Goal: Information Seeking & Learning: Check status

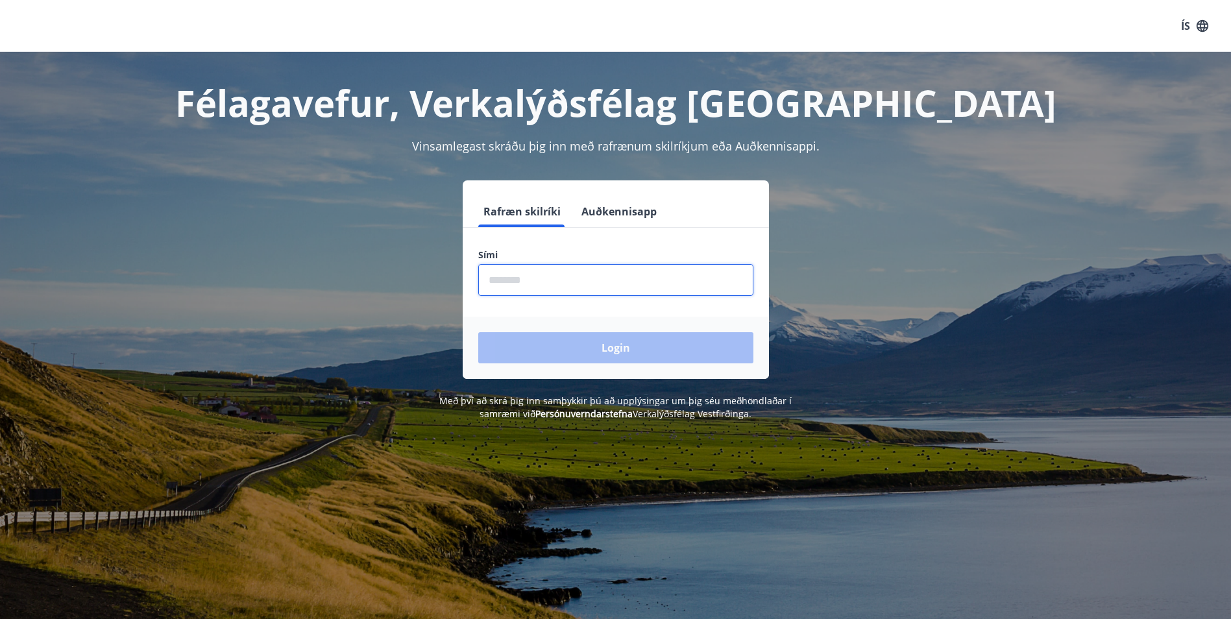
click at [548, 291] on input "phone" at bounding box center [615, 280] width 275 height 32
type input "********"
click at [478, 332] on button "Login" at bounding box center [615, 347] width 275 height 31
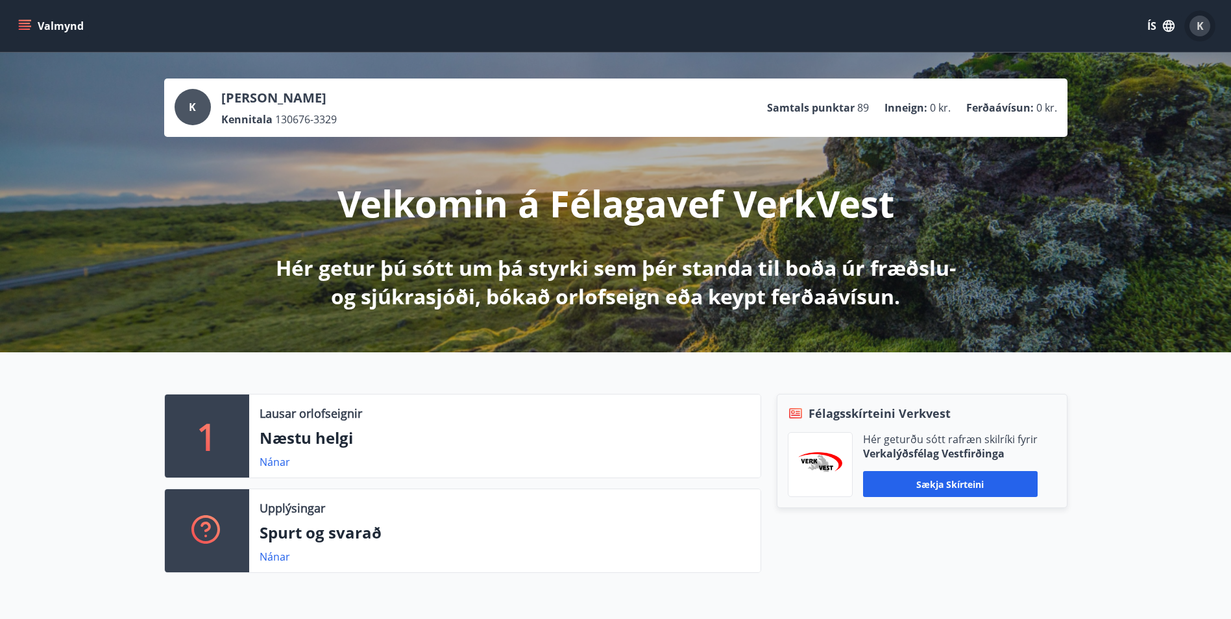
click at [1198, 27] on span "K" at bounding box center [1200, 26] width 7 height 14
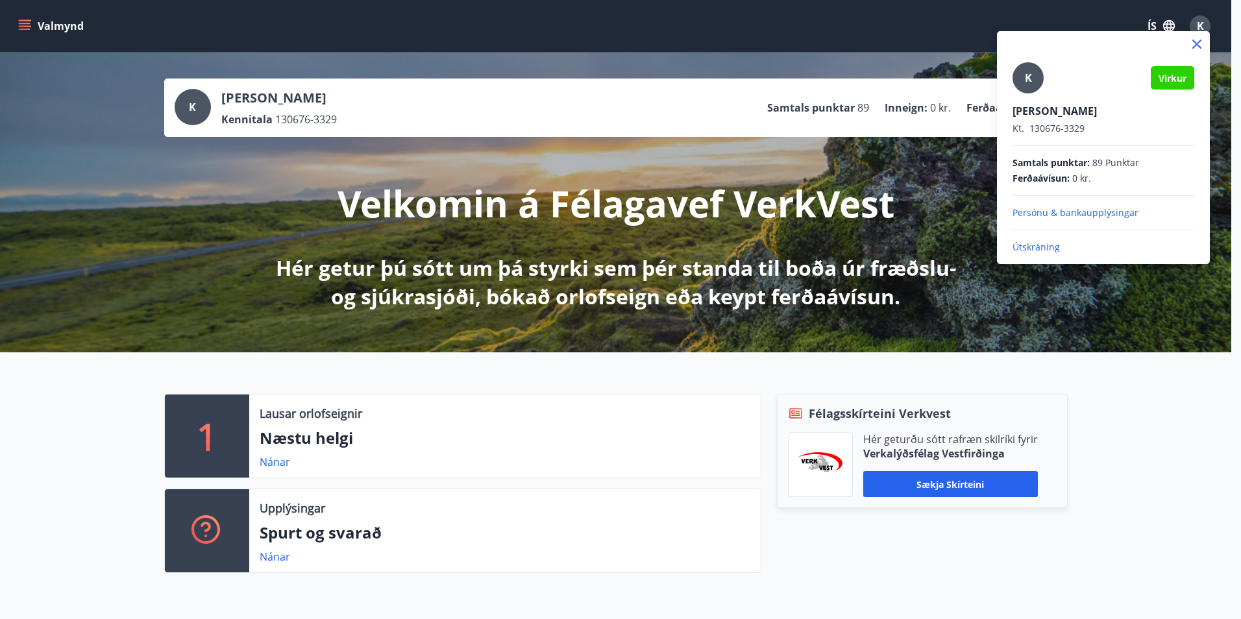
click at [28, 27] on div at bounding box center [620, 309] width 1241 height 619
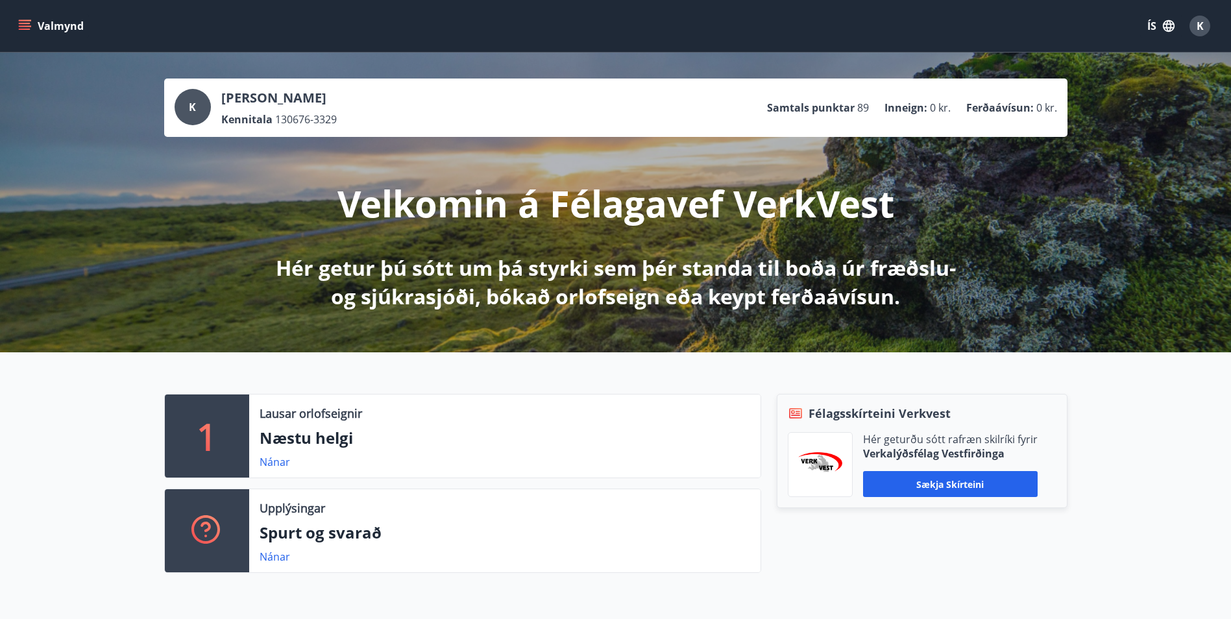
click at [29, 24] on icon "menu" at bounding box center [25, 23] width 12 height 1
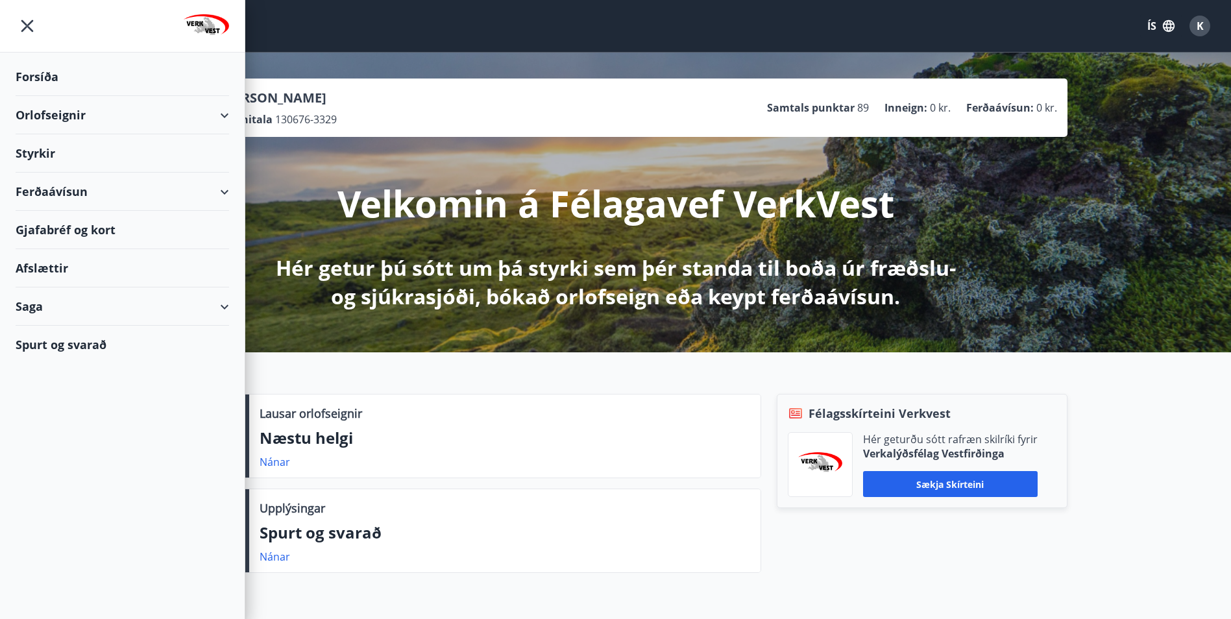
click at [46, 156] on div "Styrkir" at bounding box center [123, 153] width 214 height 38
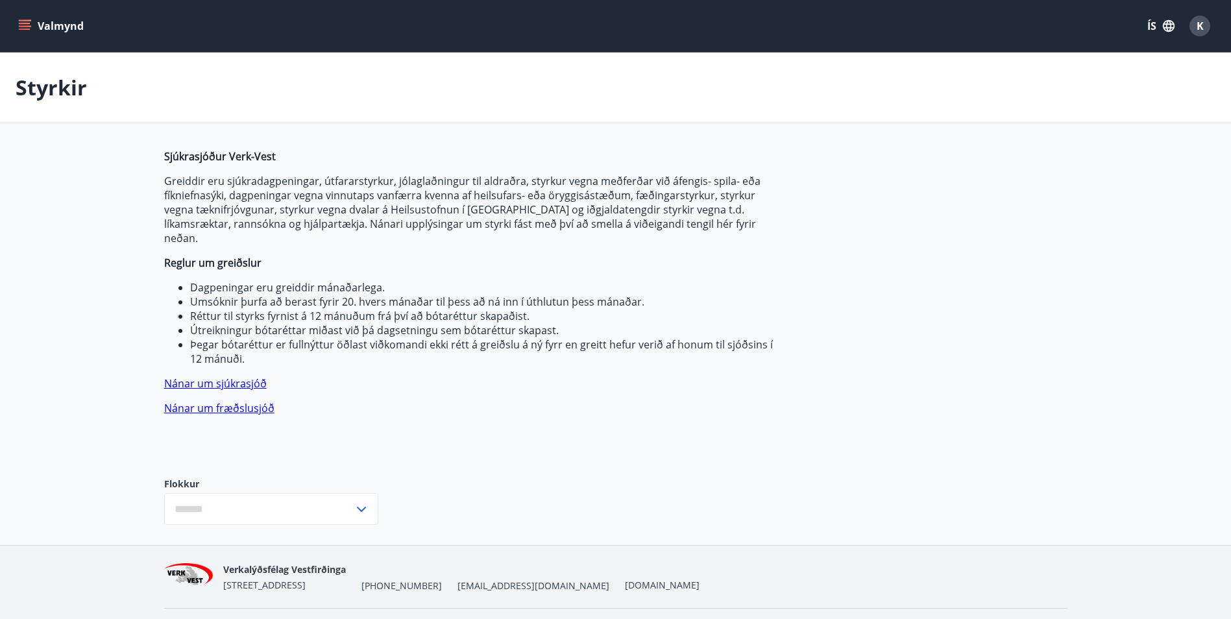
type input "***"
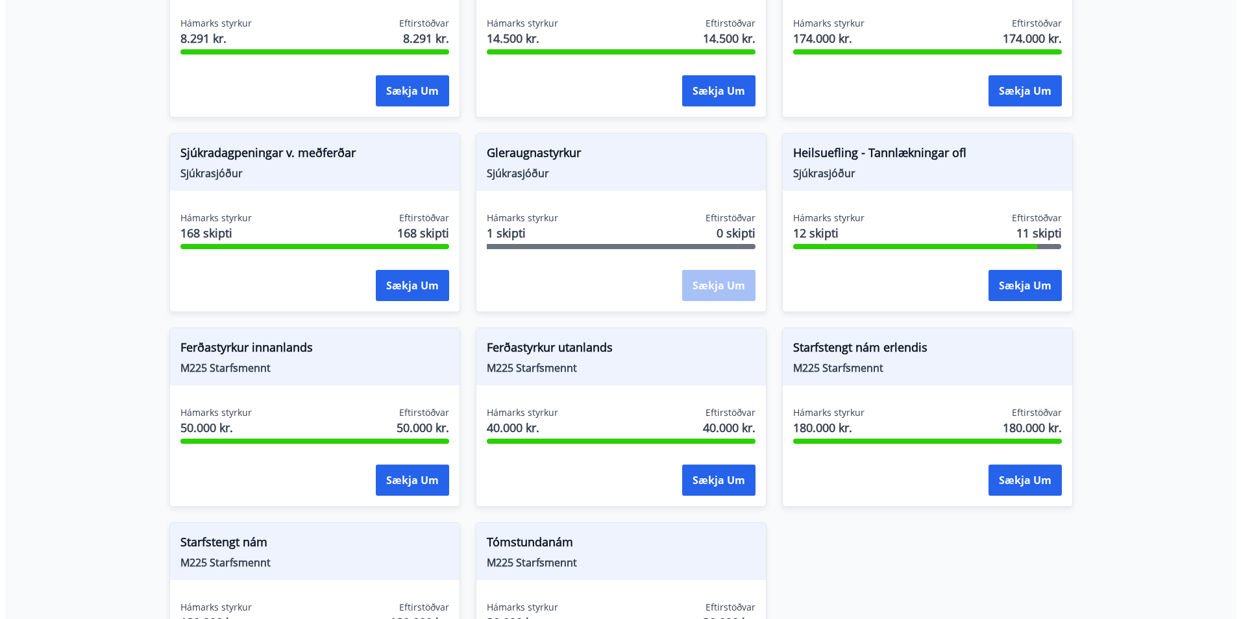
scroll to position [973, 0]
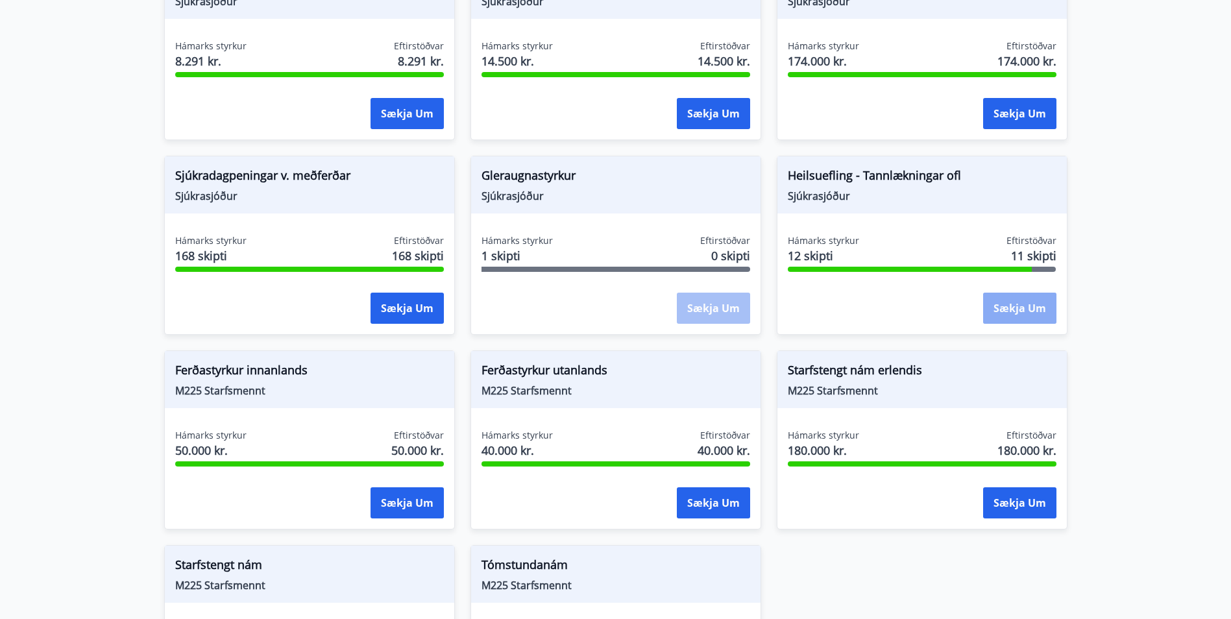
click at [1007, 302] on button "Sækja um" at bounding box center [1019, 308] width 73 height 31
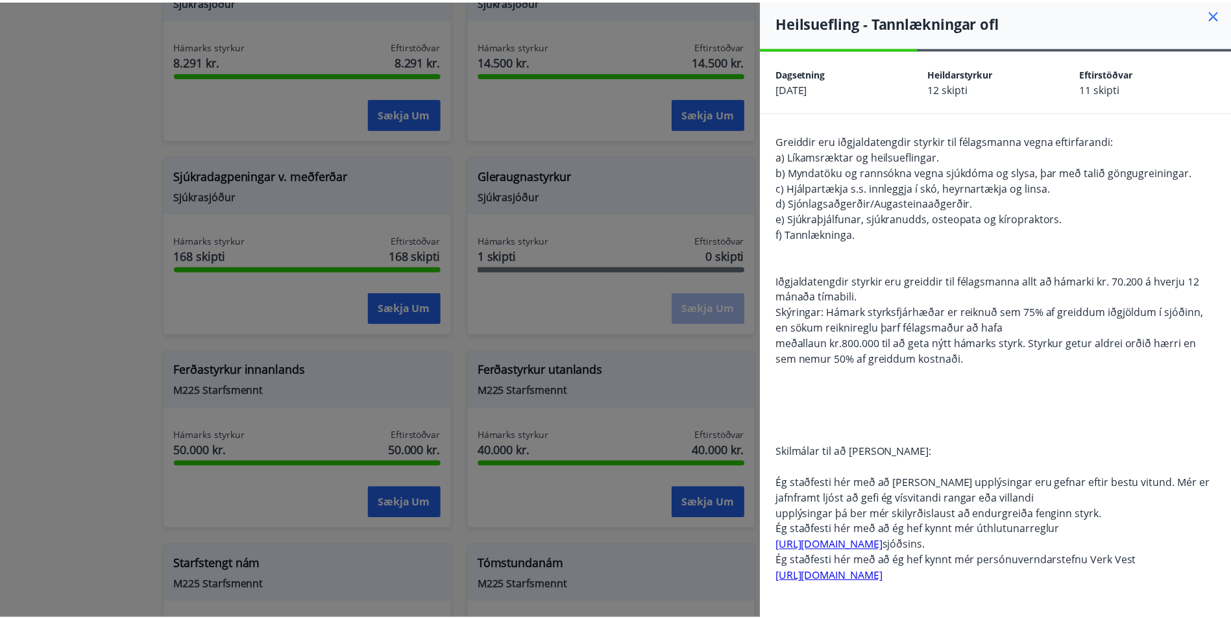
scroll to position [0, 0]
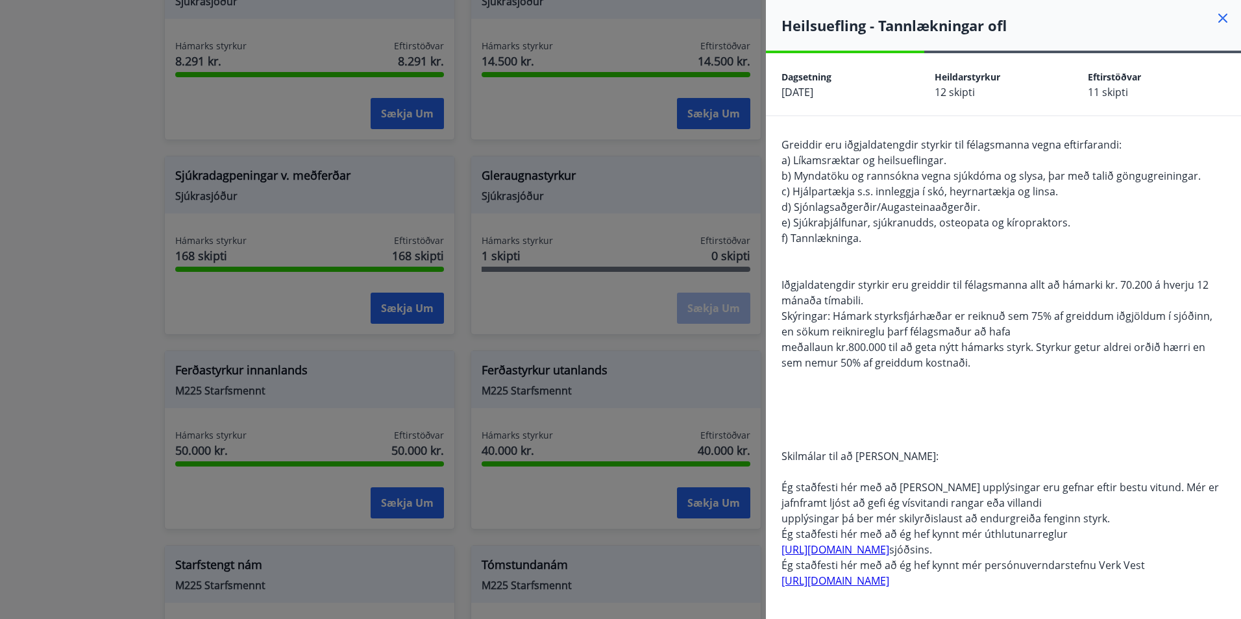
click at [633, 325] on div at bounding box center [620, 309] width 1241 height 619
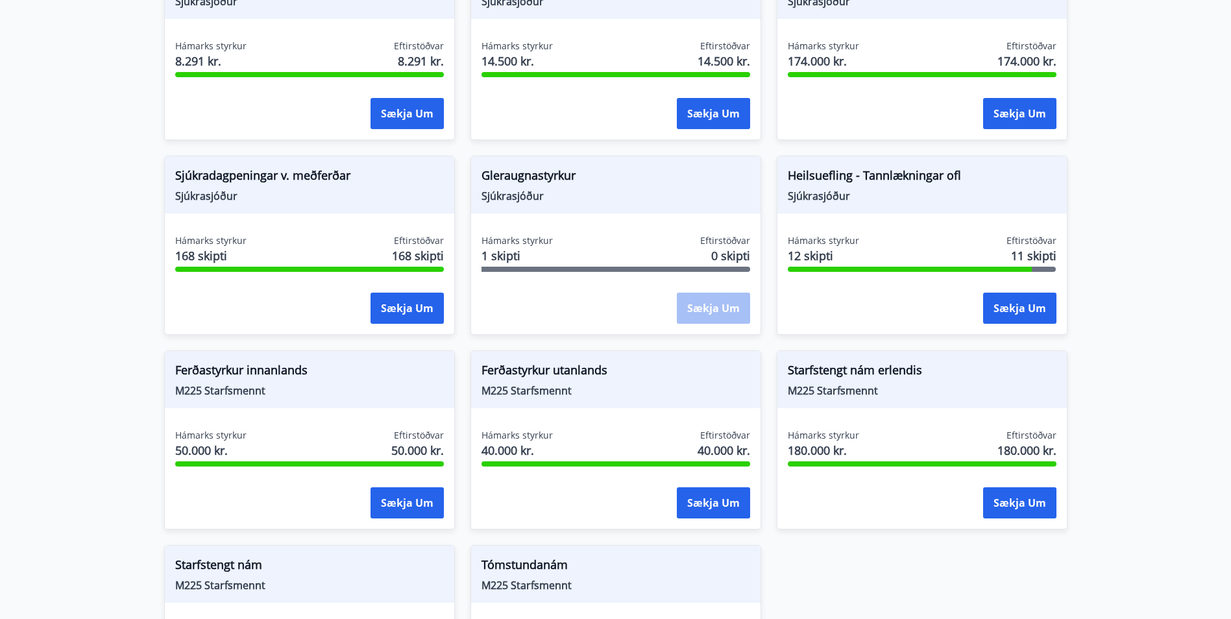
click at [715, 295] on div "Sækja um" at bounding box center [713, 309] width 73 height 32
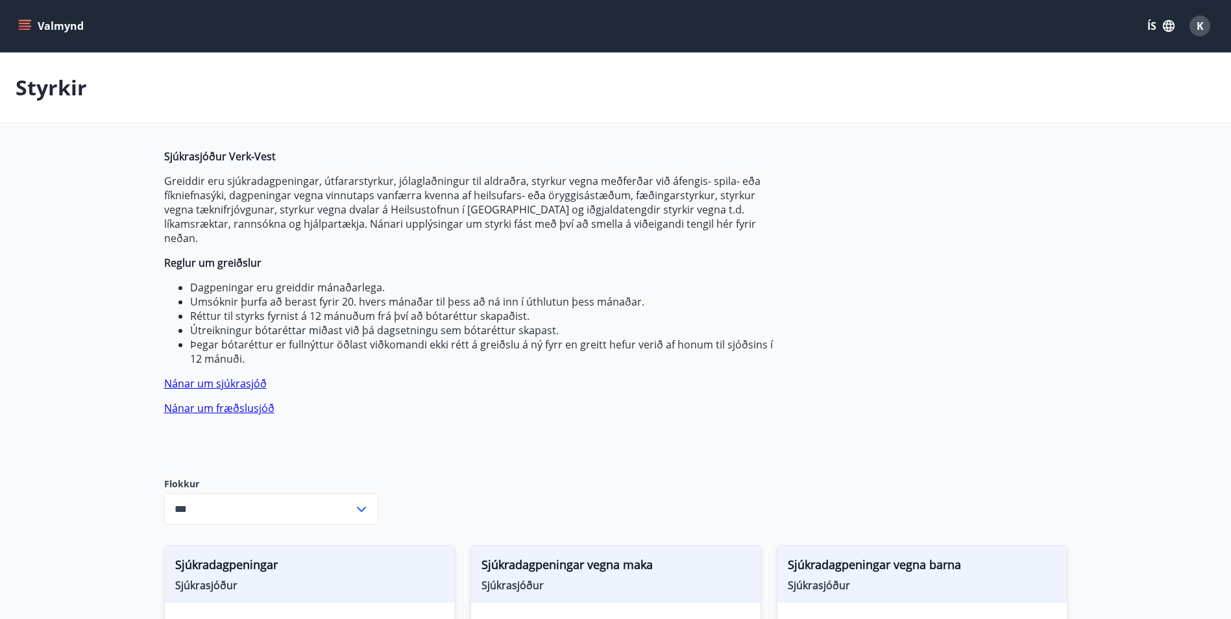
click at [1201, 24] on span "K" at bounding box center [1200, 26] width 7 height 14
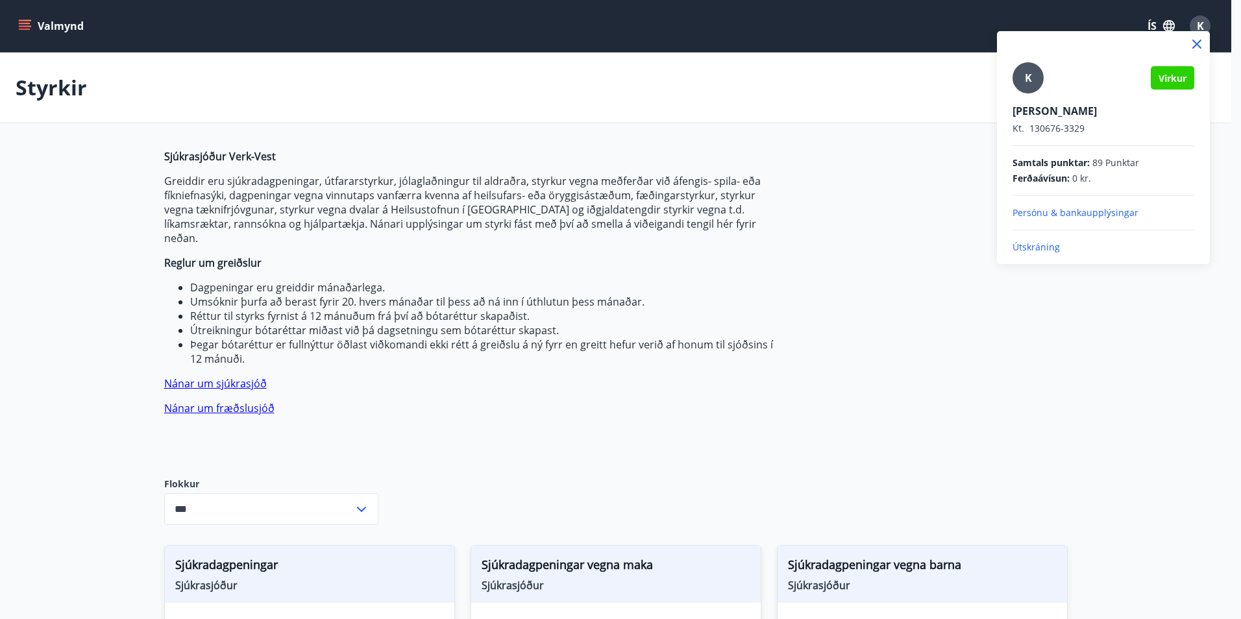
click at [58, 29] on div at bounding box center [620, 309] width 1241 height 619
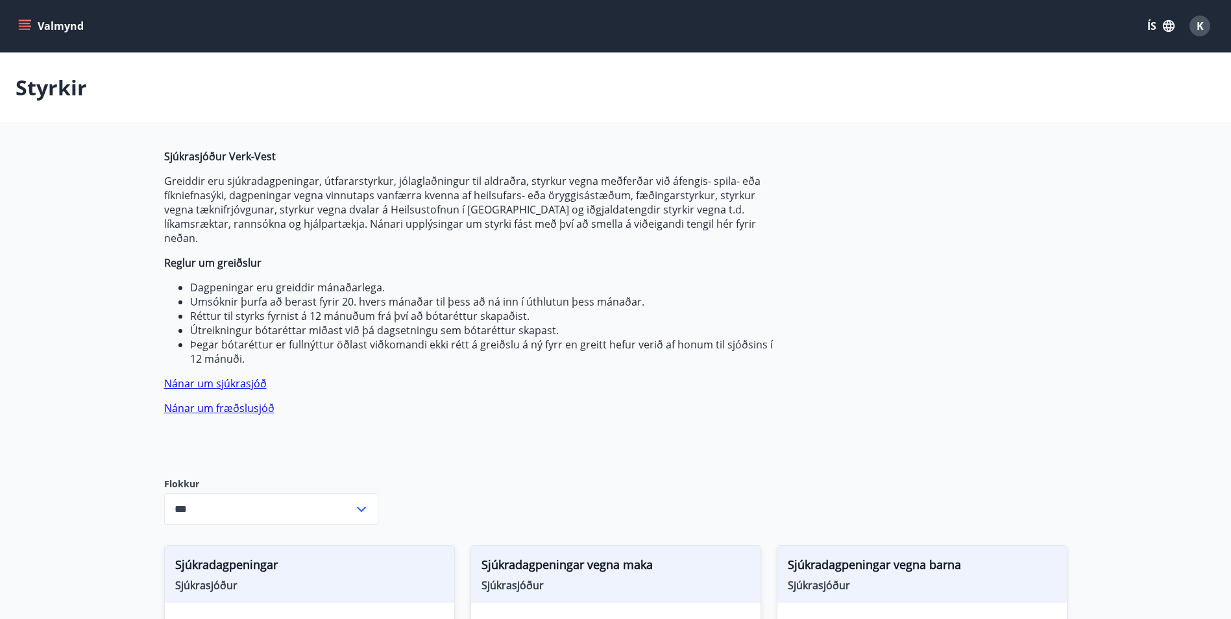
click at [54, 26] on button "Valmynd" at bounding box center [52, 25] width 73 height 23
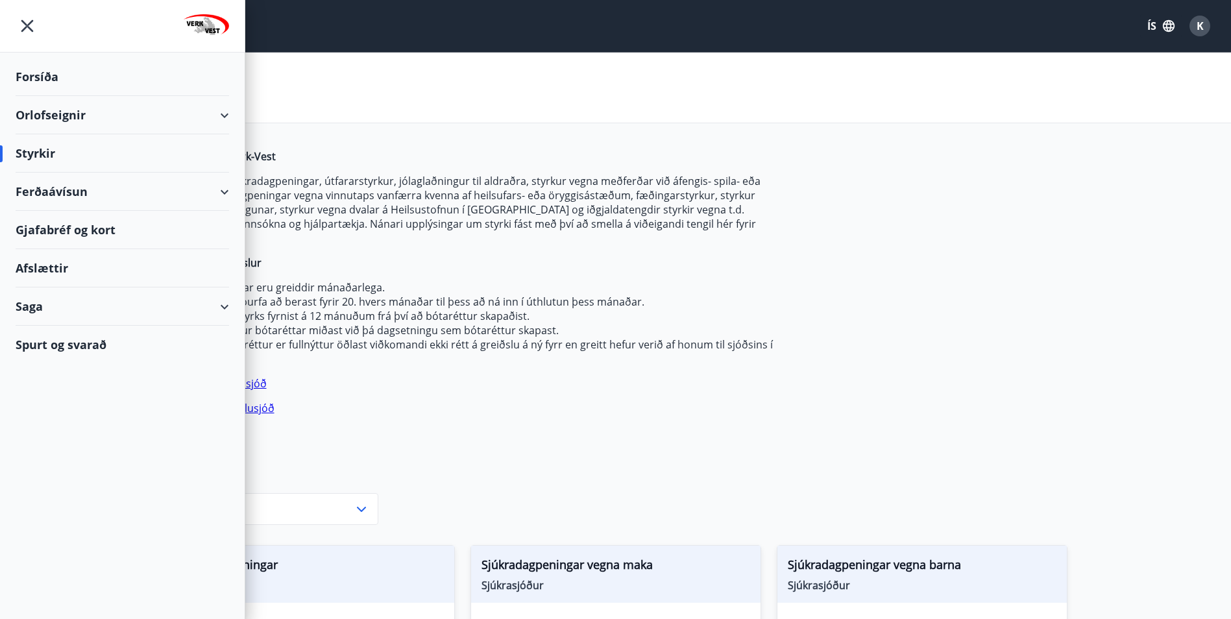
click at [34, 306] on div "Saga" at bounding box center [123, 306] width 214 height 38
click at [51, 474] on div "Styrkjasaga" at bounding box center [122, 475] width 193 height 27
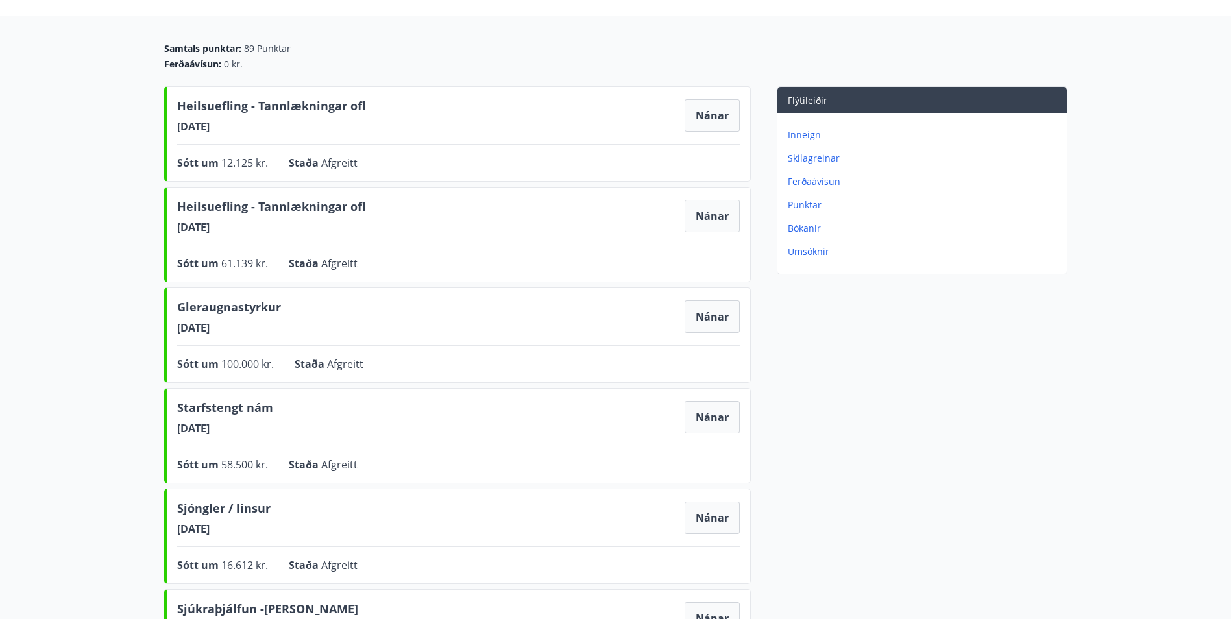
scroll to position [130, 0]
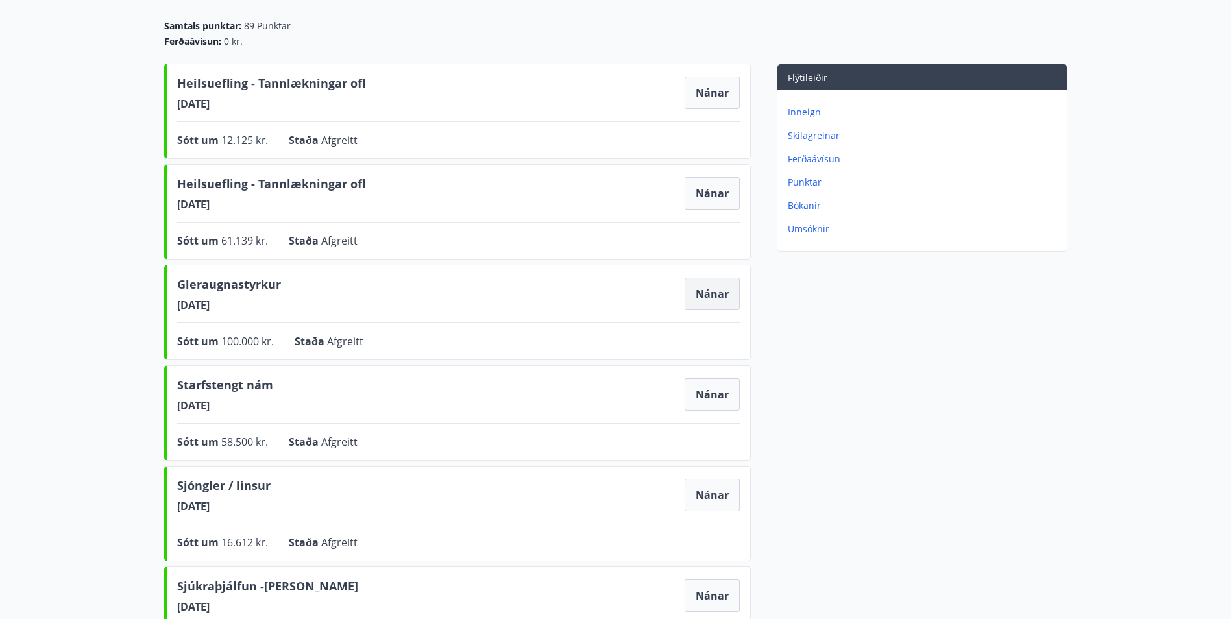
click at [711, 300] on button "Nánar" at bounding box center [712, 294] width 55 height 32
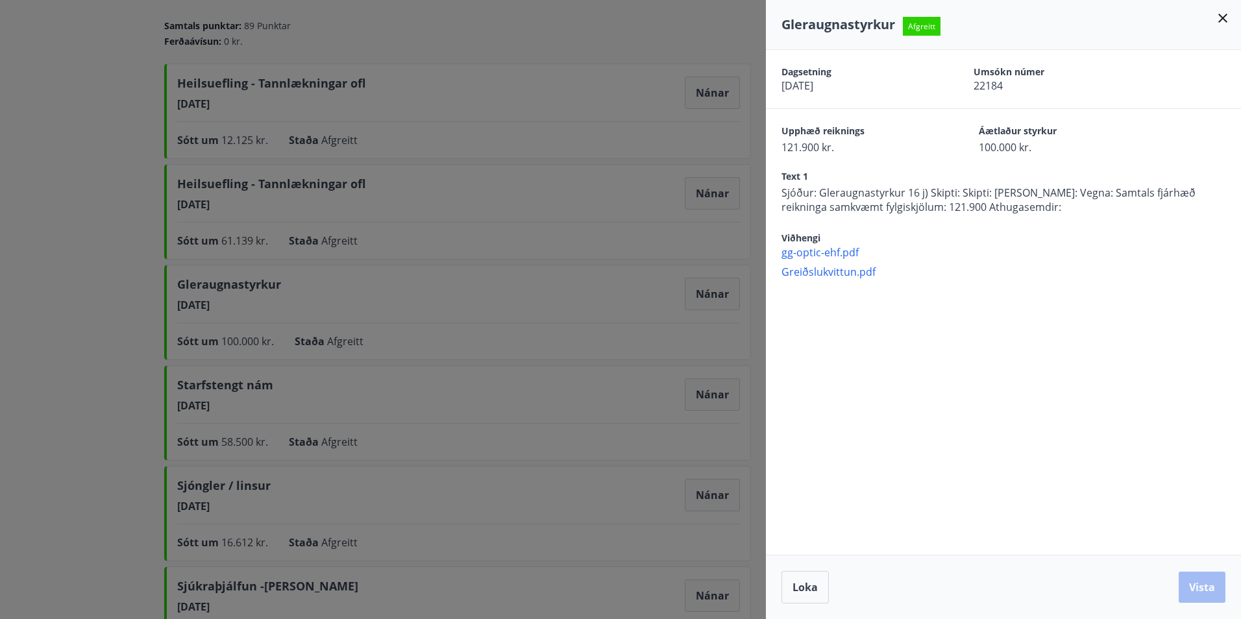
click at [1219, 17] on icon at bounding box center [1223, 18] width 16 height 16
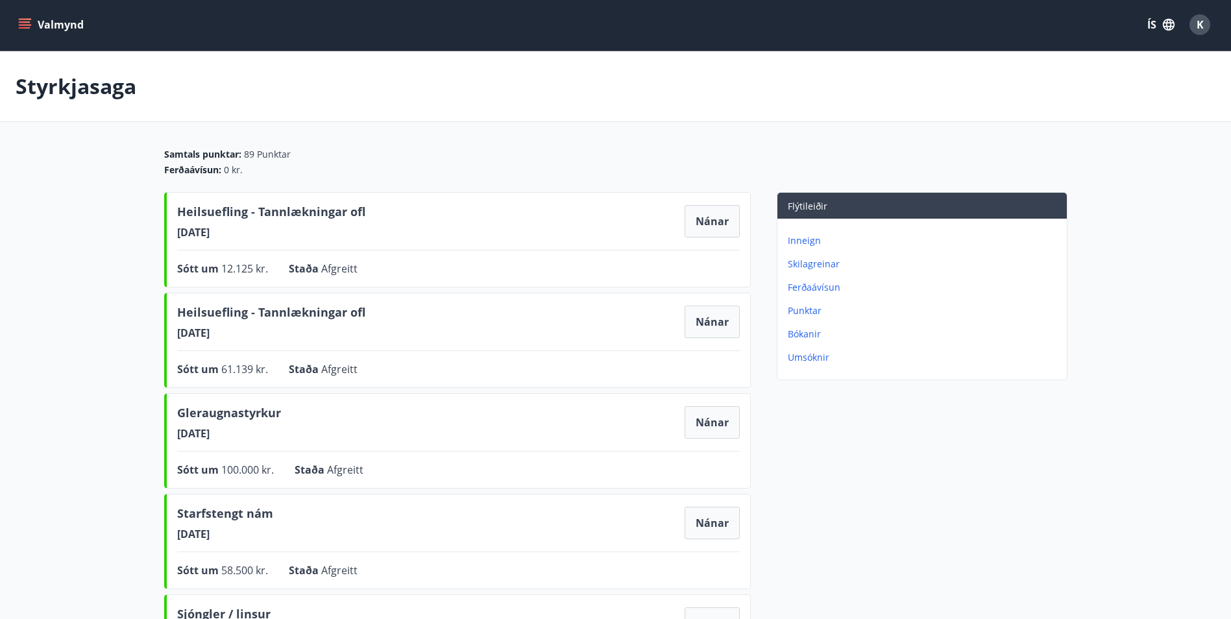
scroll to position [0, 0]
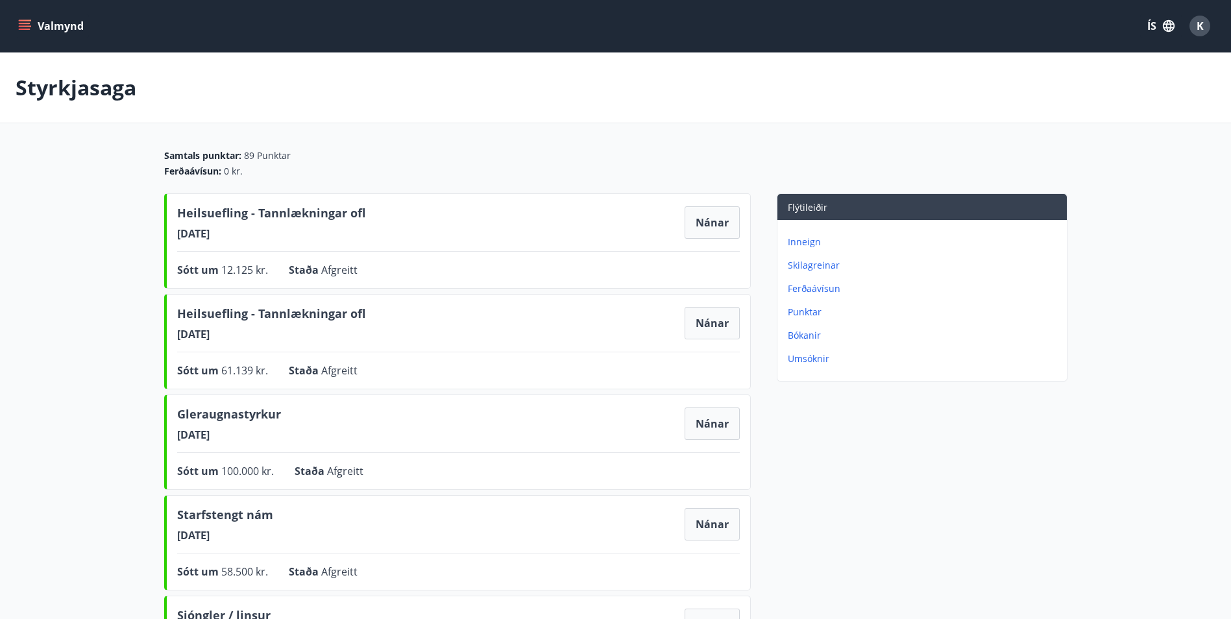
click at [24, 19] on icon "menu" at bounding box center [24, 25] width 13 height 13
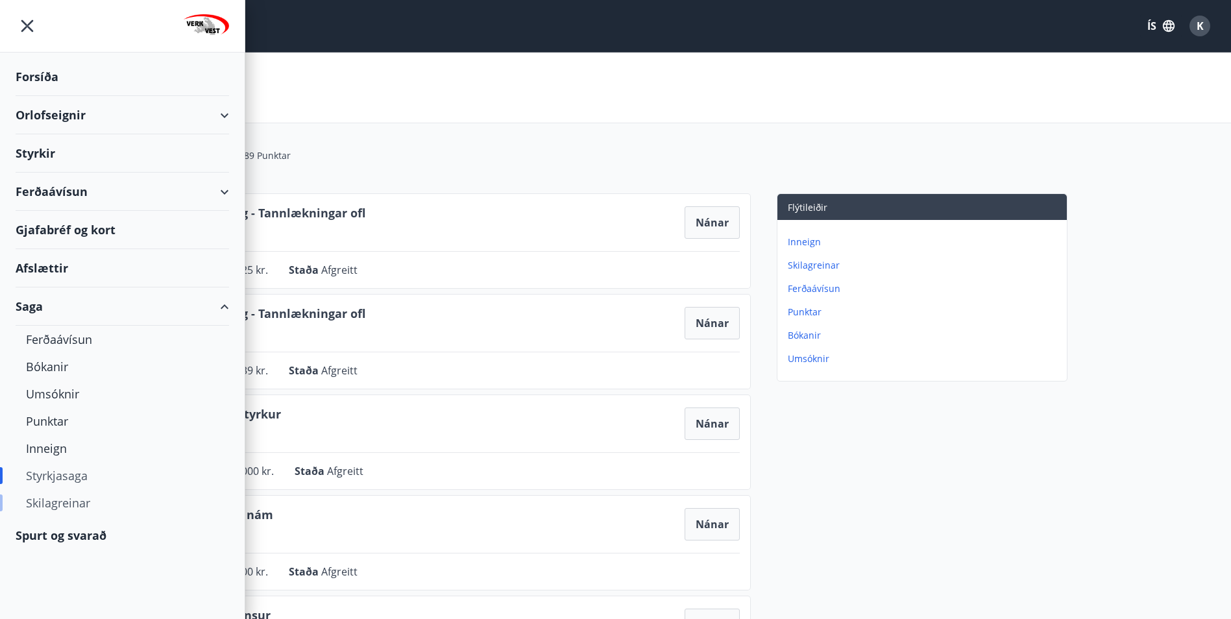
click at [69, 500] on div "Skilagreinar" at bounding box center [122, 502] width 193 height 27
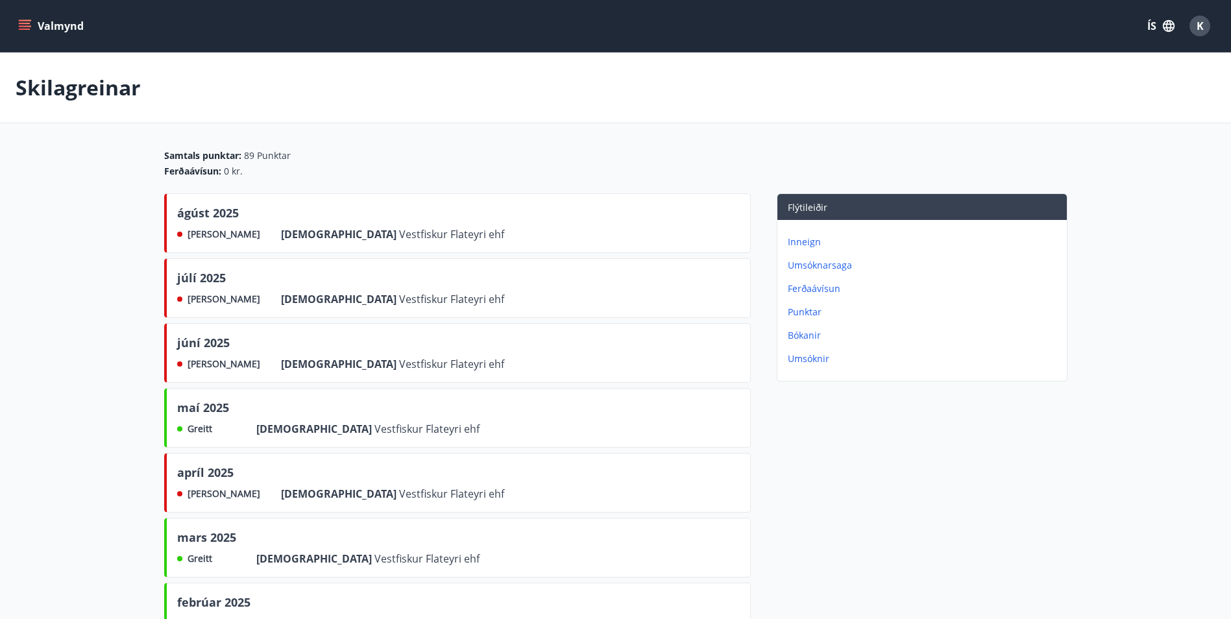
click at [805, 315] on p "Punktar" at bounding box center [925, 312] width 274 height 13
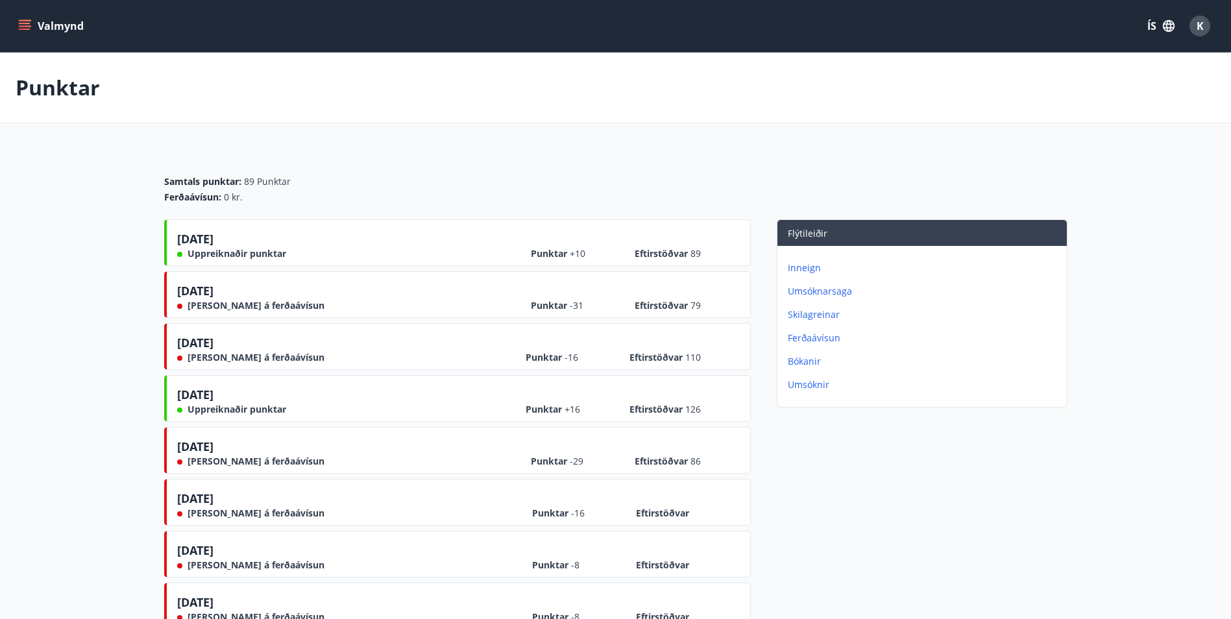
click at [801, 272] on p "Inneign" at bounding box center [925, 268] width 274 height 13
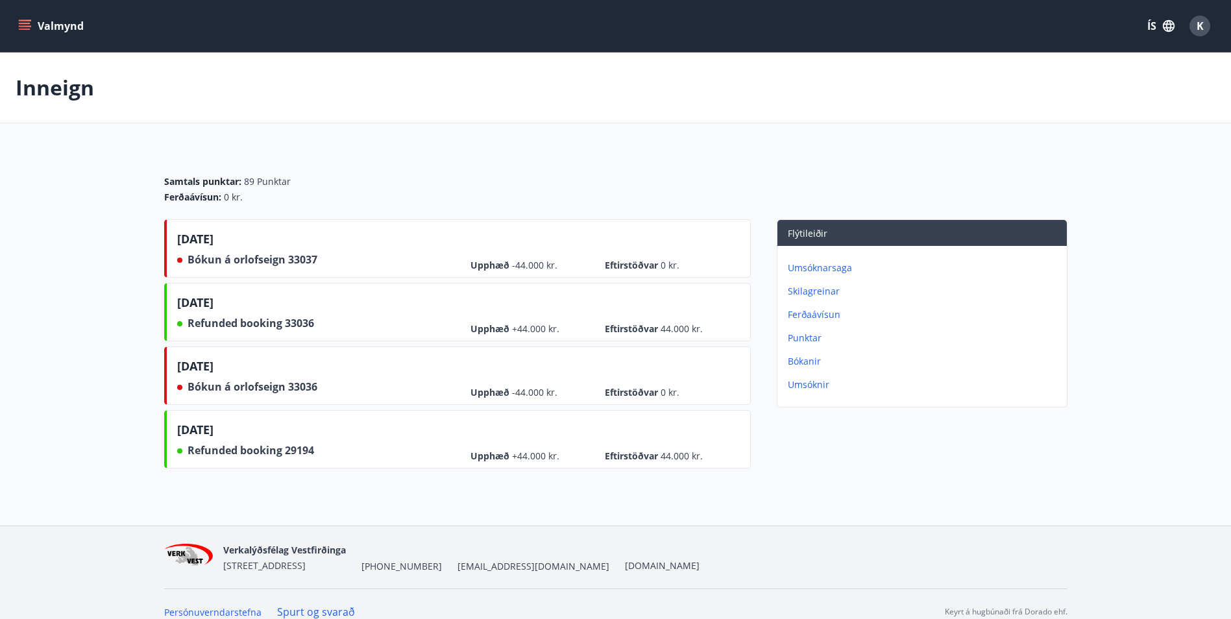
click at [52, 23] on button "Valmynd" at bounding box center [52, 25] width 73 height 23
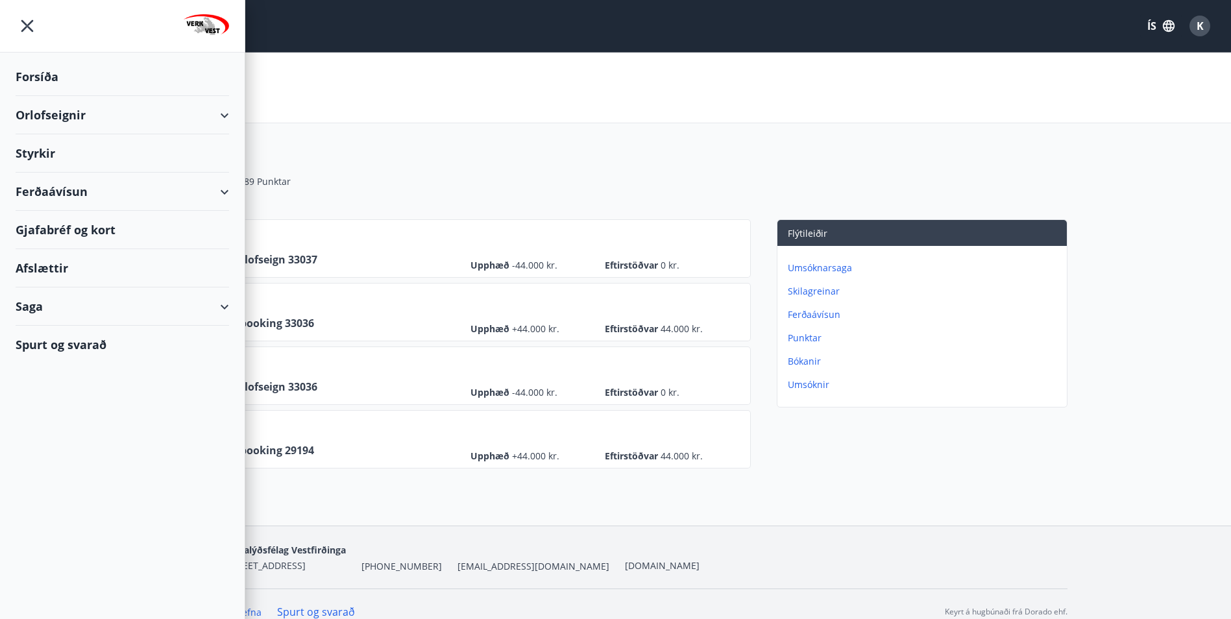
click at [30, 75] on div "Forsíða" at bounding box center [123, 77] width 214 height 38
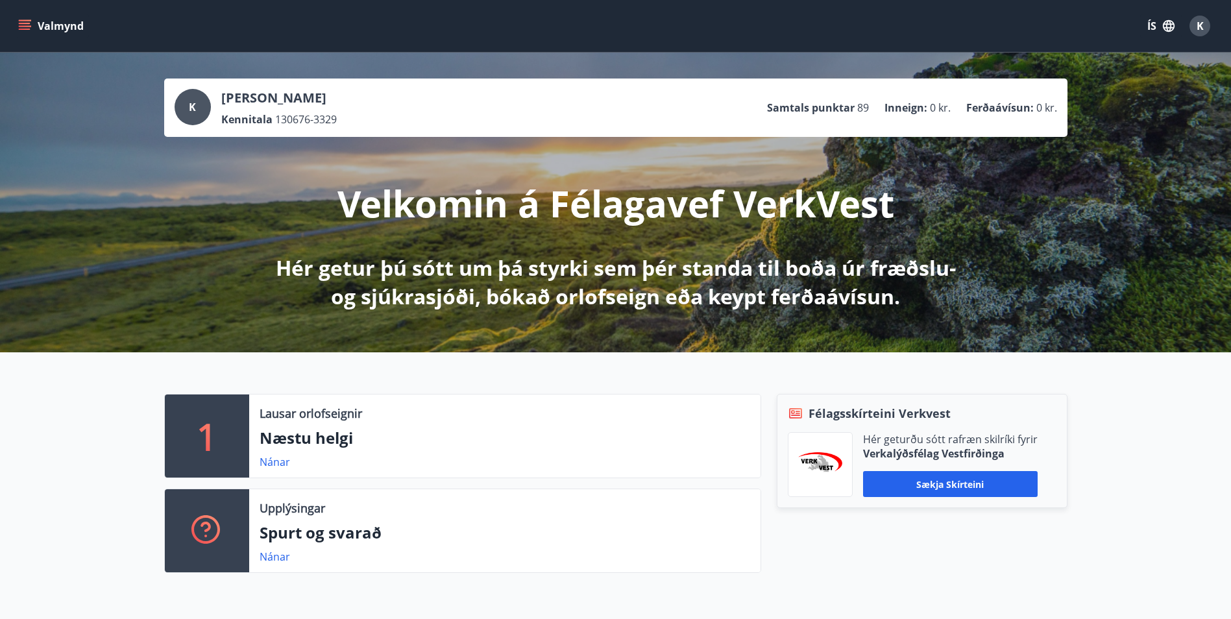
click at [25, 25] on icon "menu" at bounding box center [24, 25] width 13 height 13
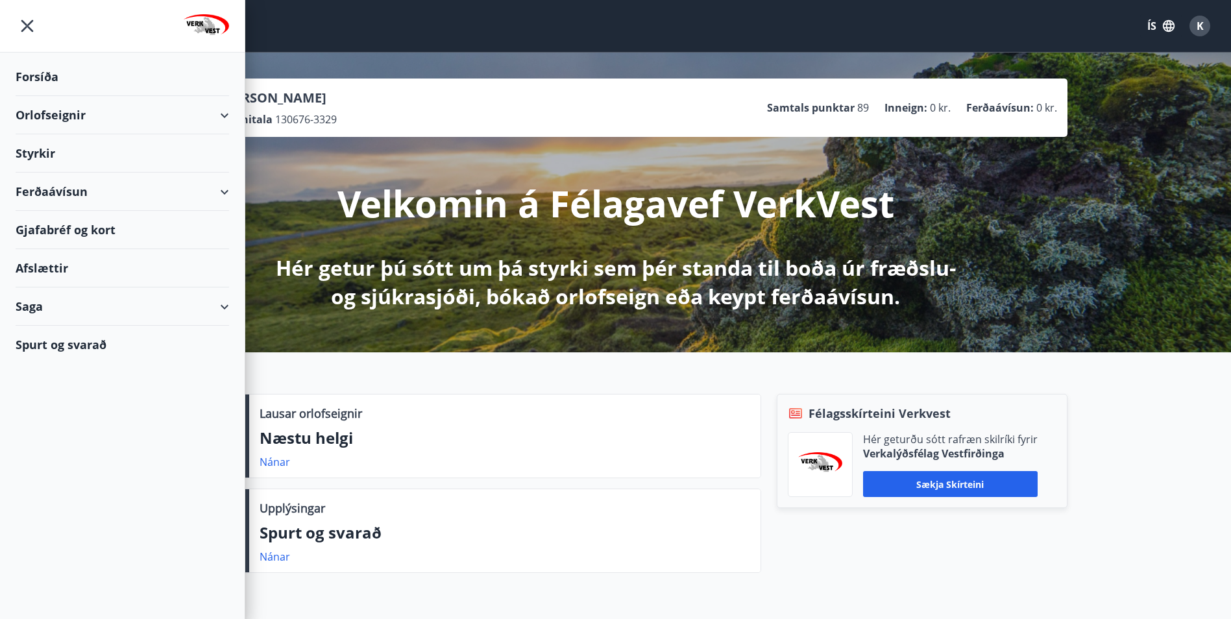
click at [226, 306] on div "Saga" at bounding box center [123, 306] width 214 height 38
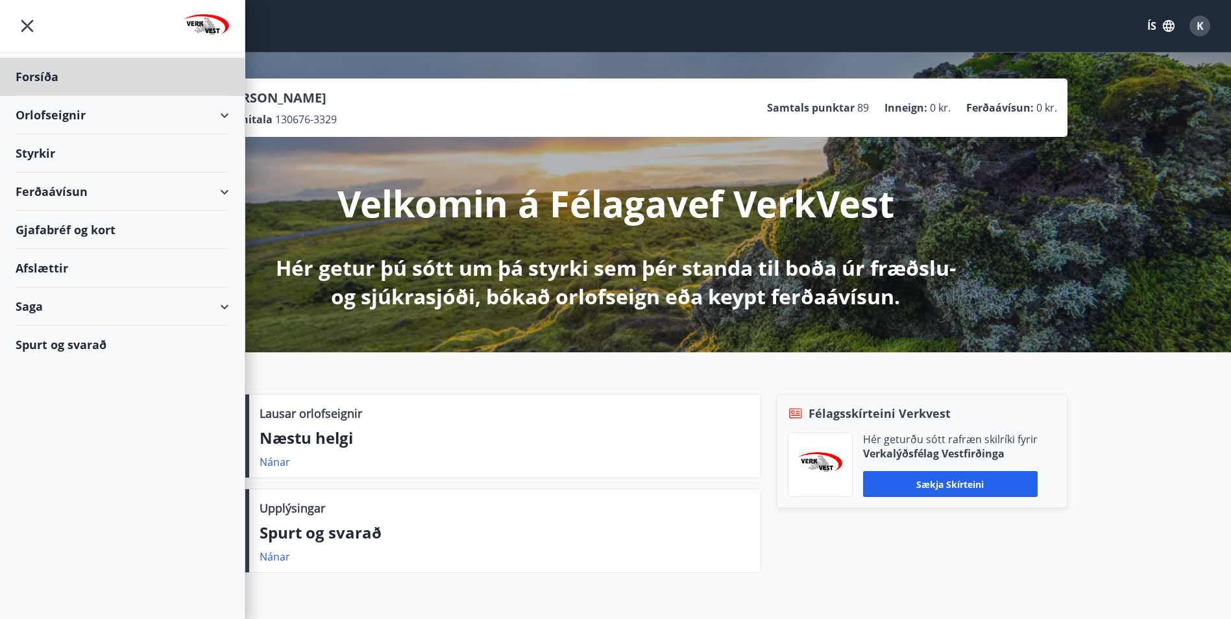
click at [36, 154] on div "Styrkir" at bounding box center [123, 153] width 214 height 38
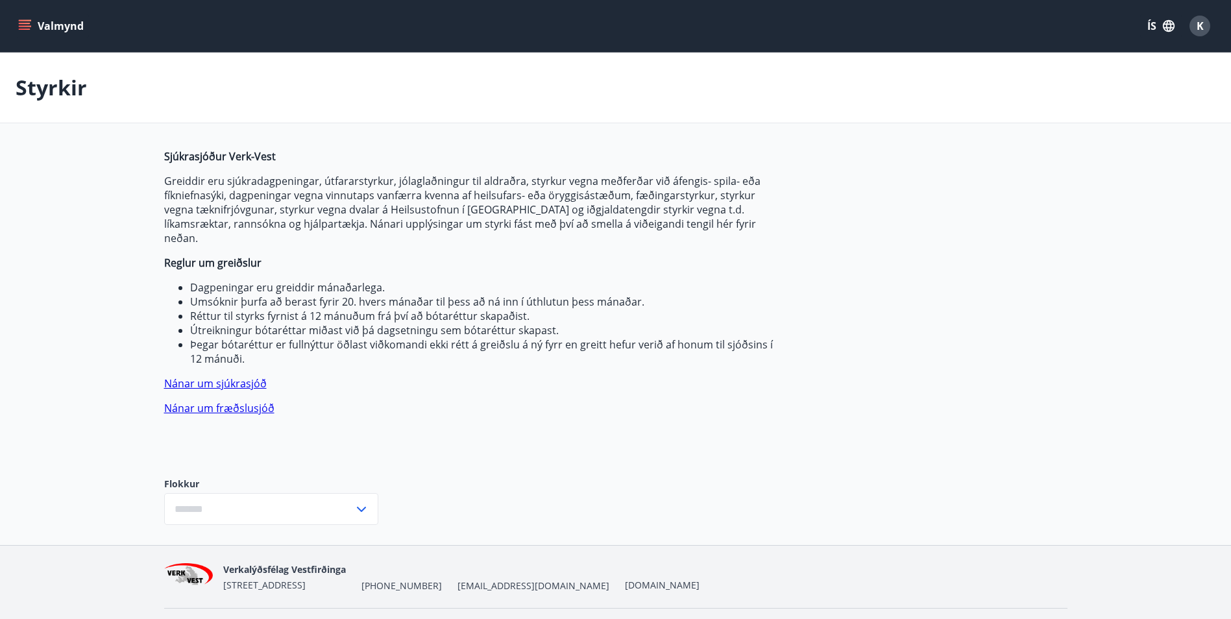
type input "***"
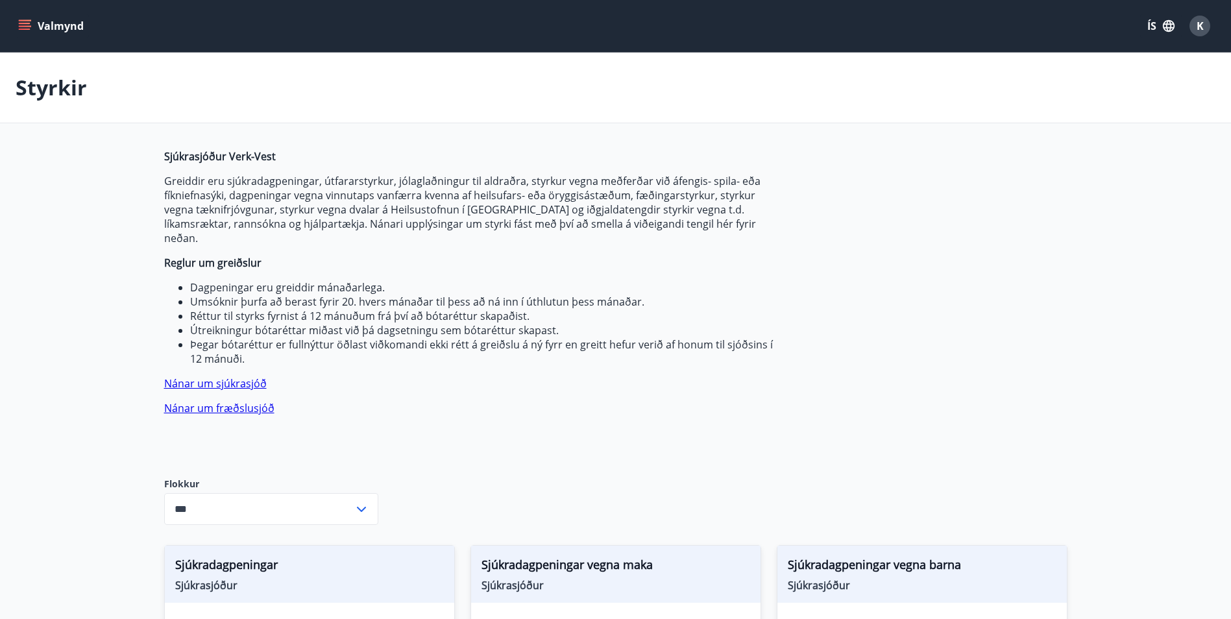
click at [251, 376] on link "Nánar um sjúkrasjóð" at bounding box center [215, 383] width 103 height 14
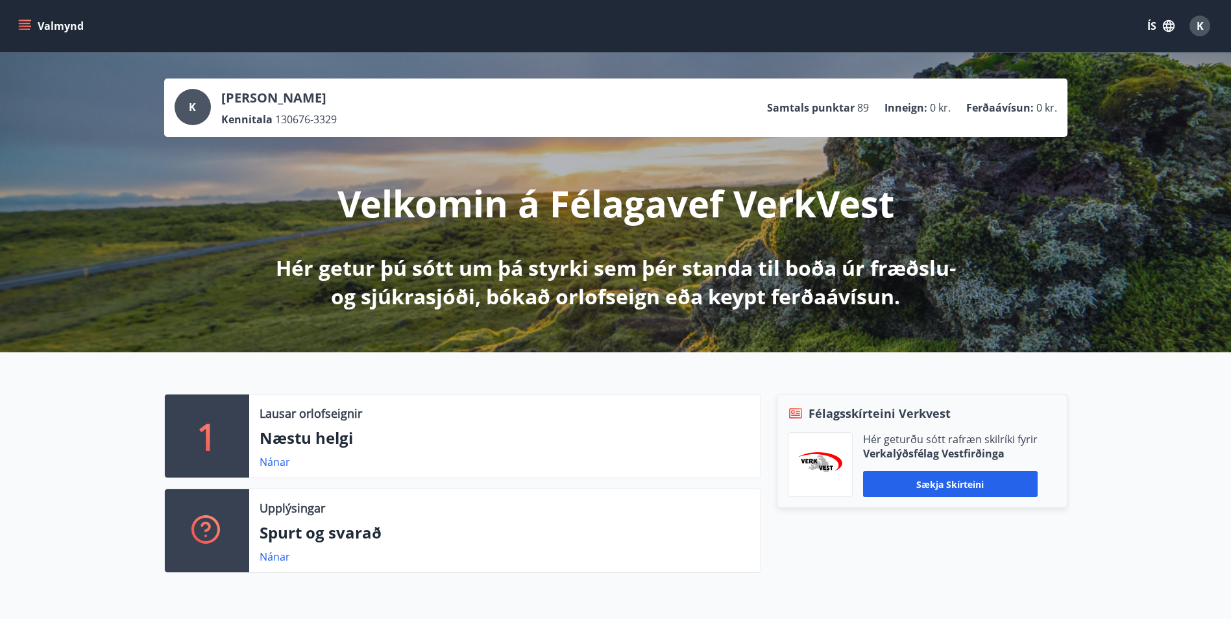
click at [17, 21] on button "Valmynd" at bounding box center [52, 25] width 73 height 23
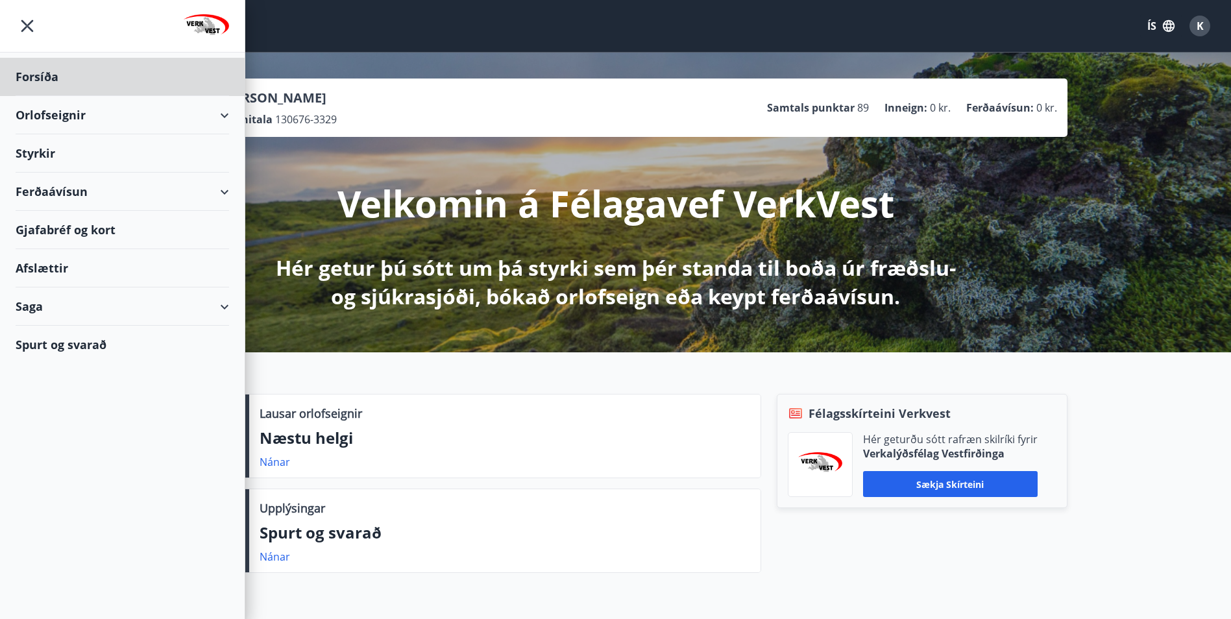
click at [42, 151] on div "Styrkir" at bounding box center [123, 153] width 214 height 38
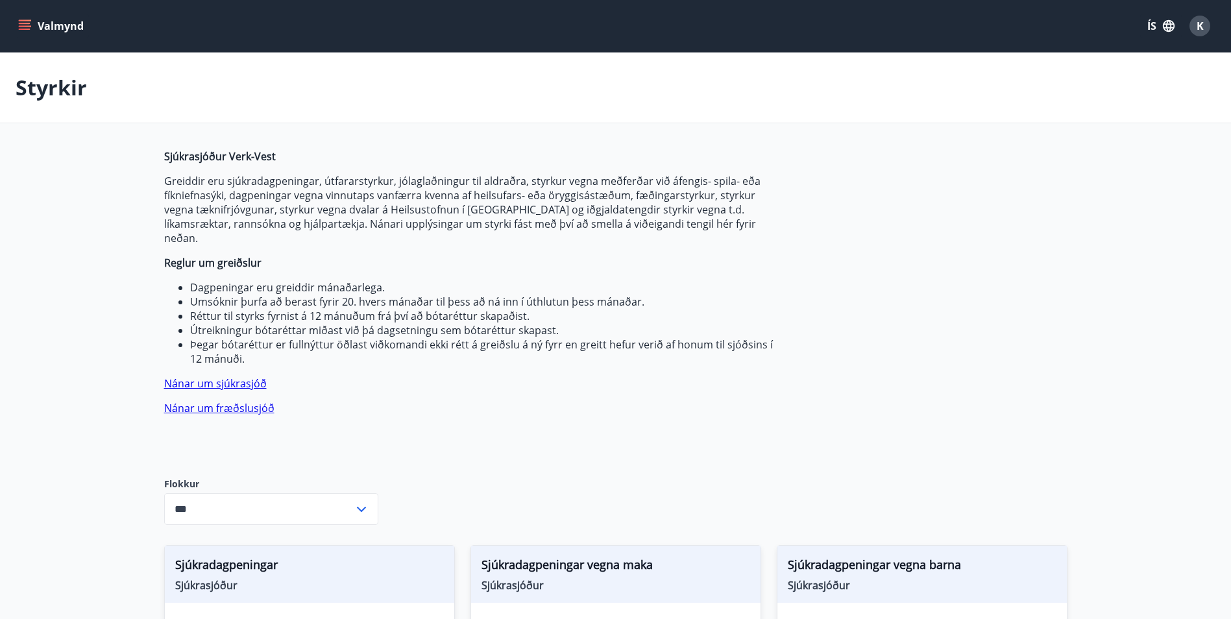
type input "***"
click at [32, 25] on button "Valmynd" at bounding box center [52, 25] width 73 height 23
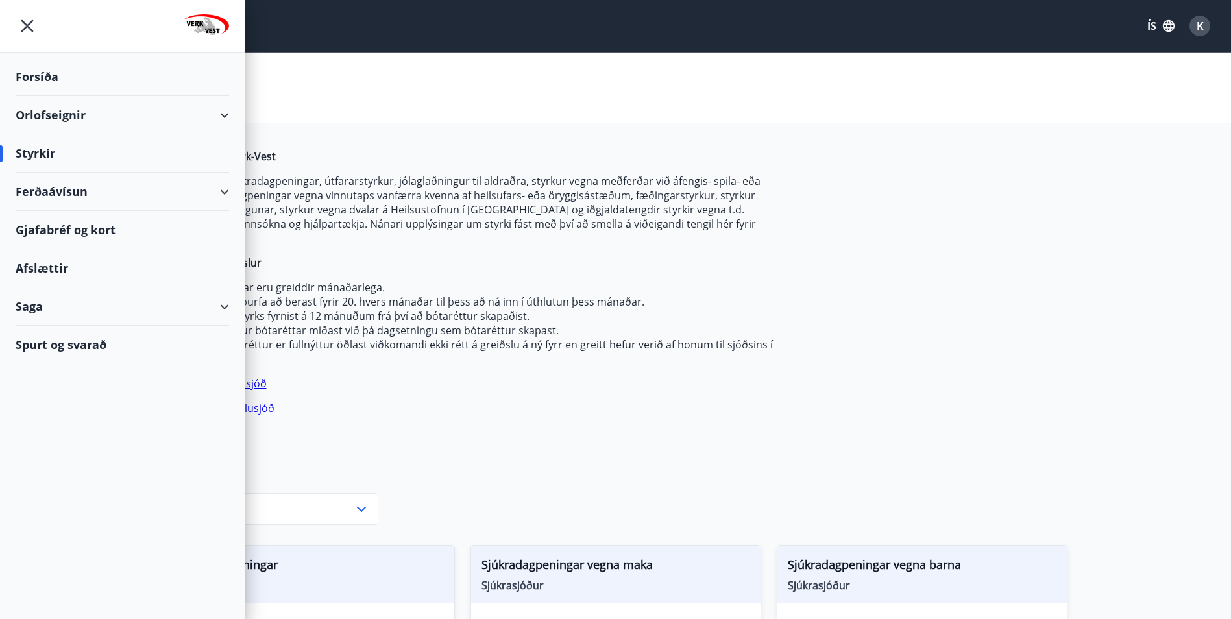
click at [30, 306] on div "Saga" at bounding box center [123, 306] width 214 height 38
click at [51, 477] on div "Styrkjasaga" at bounding box center [122, 475] width 193 height 27
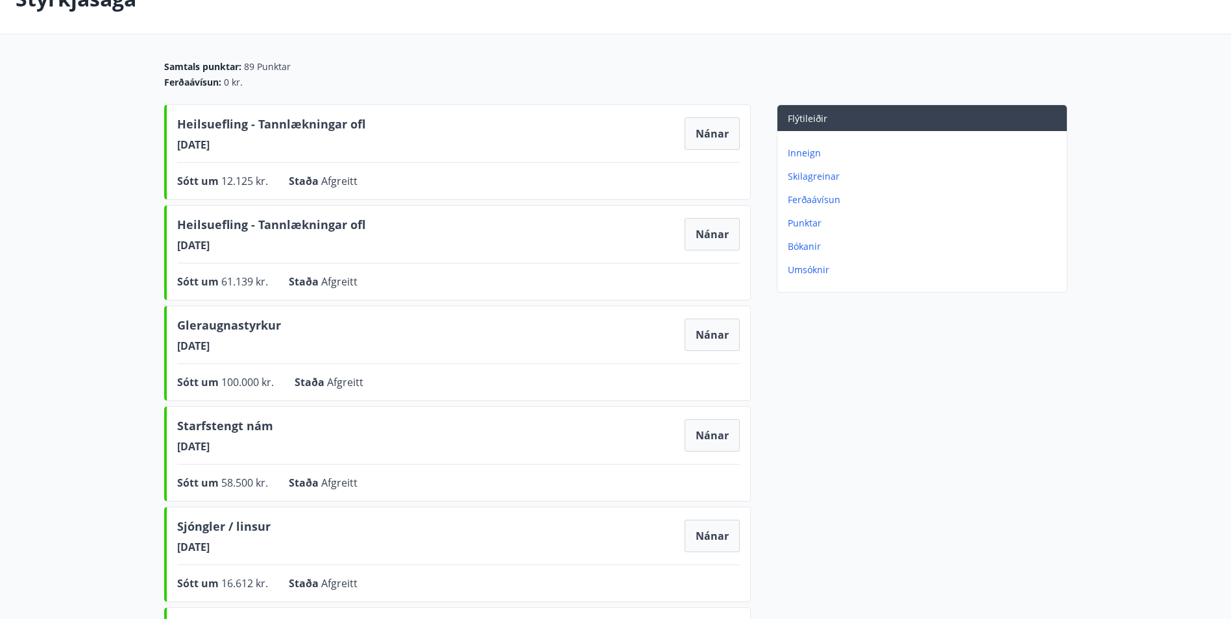
scroll to position [65, 0]
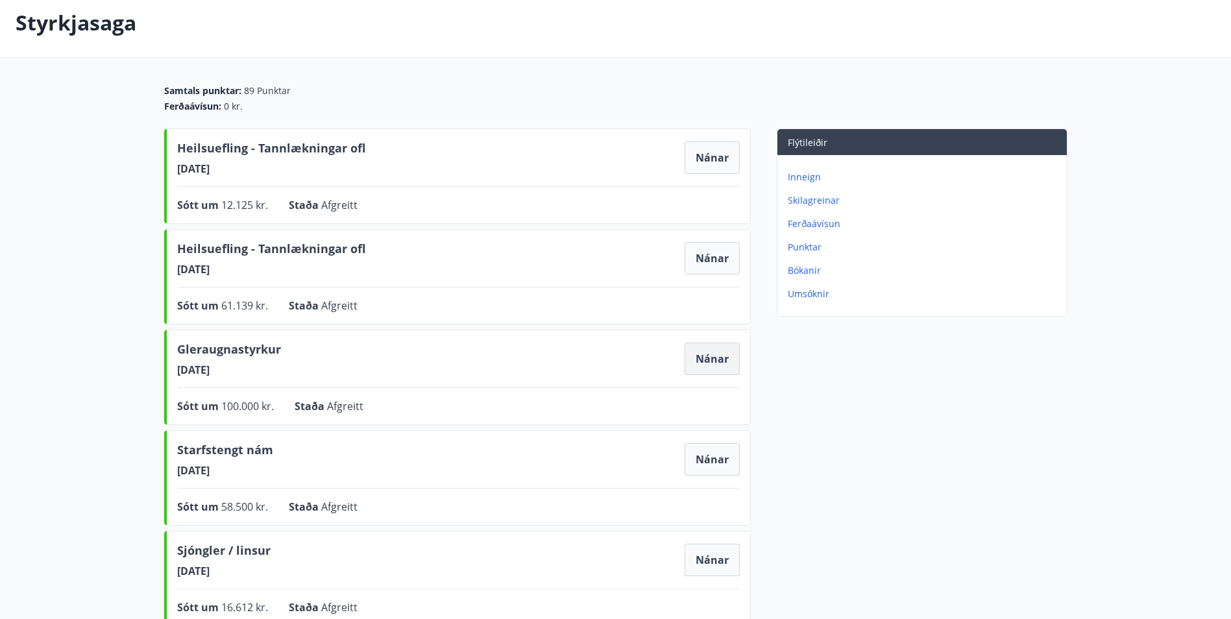
click at [718, 367] on button "Nánar" at bounding box center [712, 359] width 55 height 32
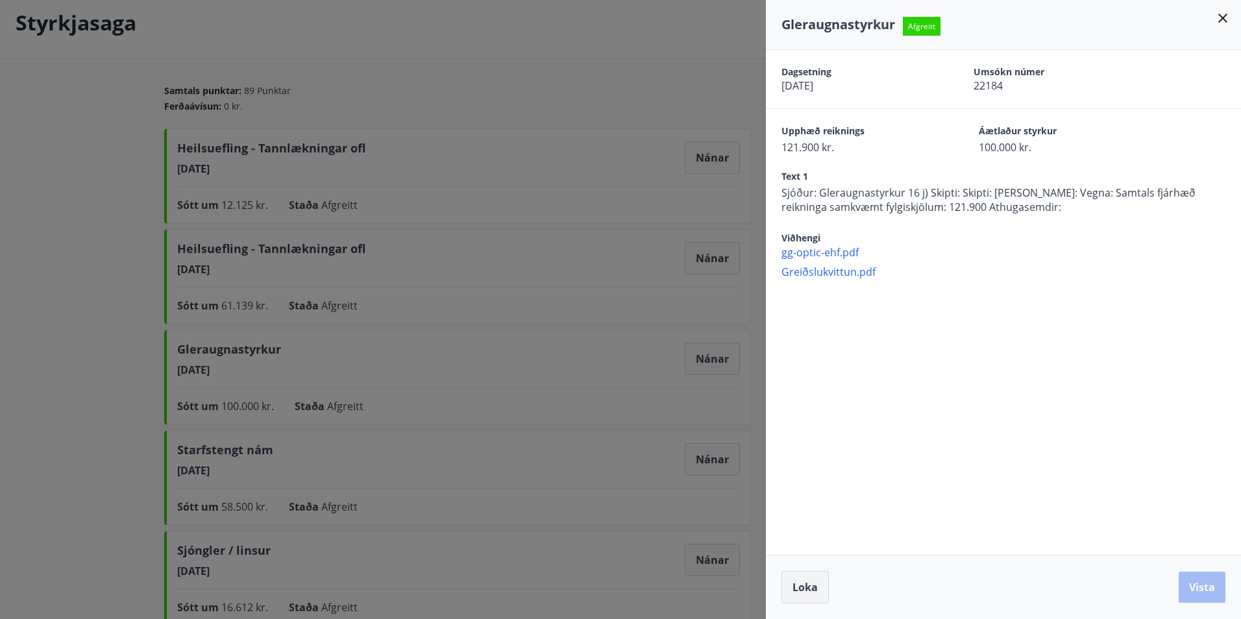
drag, startPoint x: 817, startPoint y: 596, endPoint x: 808, endPoint y: 579, distance: 19.2
click at [813, 586] on button "Loka" at bounding box center [804, 587] width 47 height 32
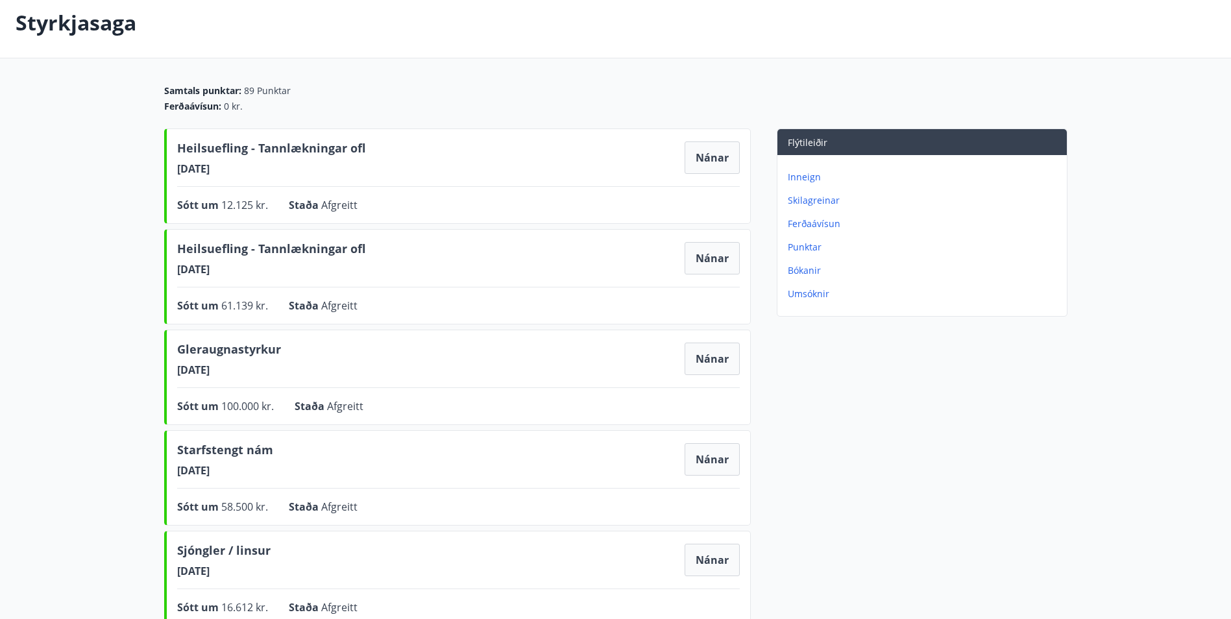
click at [536, 95] on div "Samtals punktar : 89 Punktar" at bounding box center [615, 90] width 903 height 13
